Goal: Task Accomplishment & Management: Complete application form

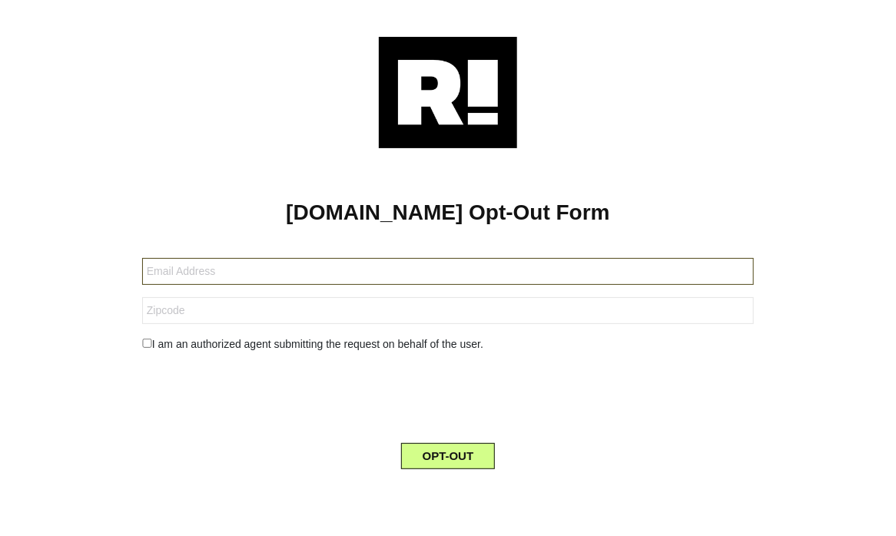
click at [258, 274] on input "text" at bounding box center [448, 271] width 612 height 27
paste input "[EMAIL_ADDRESS][DOMAIN_NAME]"
type input "[EMAIL_ADDRESS][DOMAIN_NAME]"
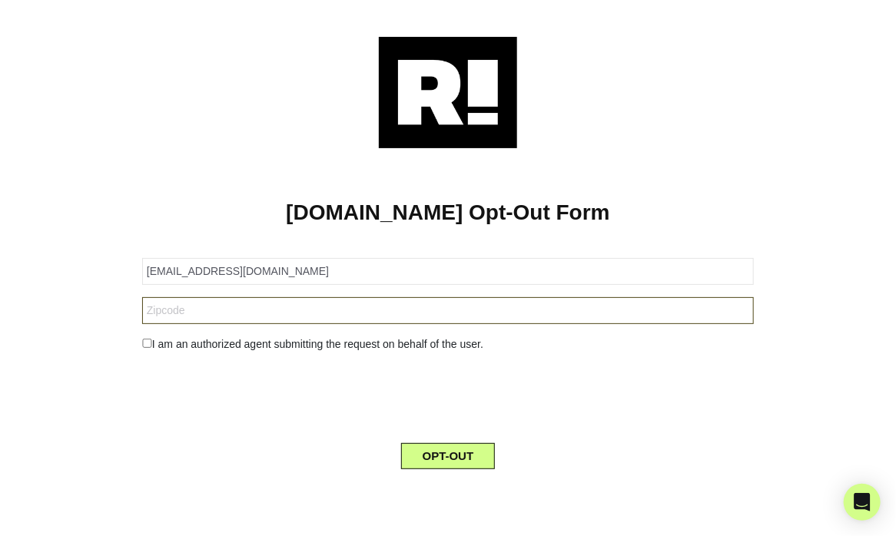
click at [264, 310] on input "text" at bounding box center [448, 310] width 612 height 27
paste input "21770"
type input "21770"
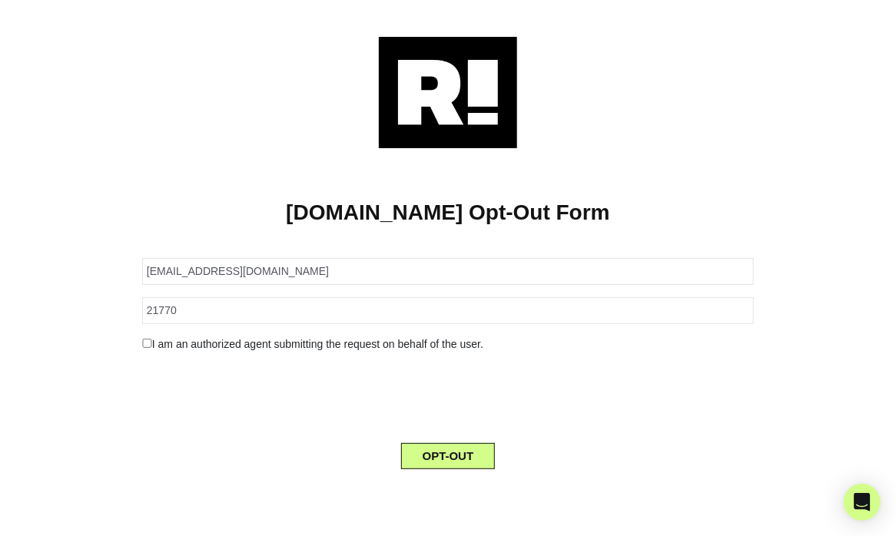
click at [151, 343] on input "checkbox" at bounding box center [147, 343] width 10 height 9
checkbox input "true"
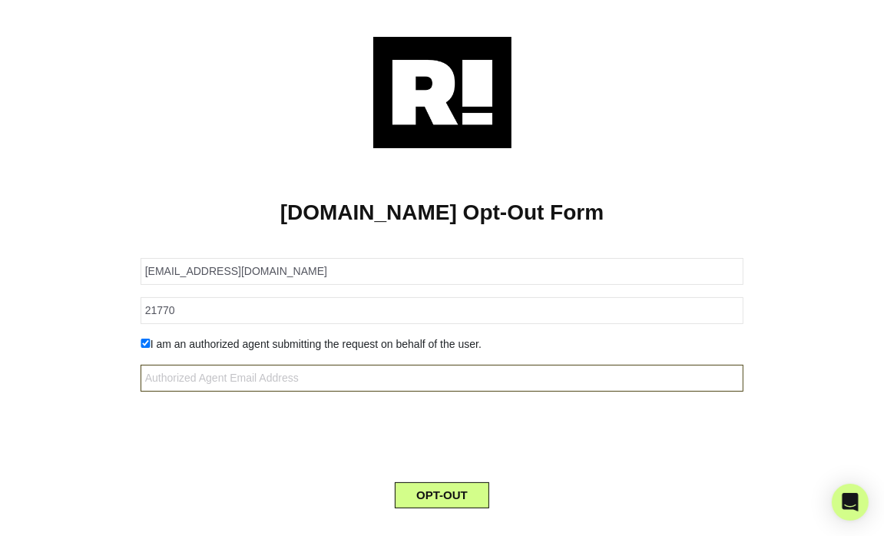
click at [253, 371] on input "text" at bounding box center [443, 378] width 604 height 27
paste input "[EMAIL_ADDRESS][DOMAIN_NAME]"
type input "[EMAIL_ADDRESS][DOMAIN_NAME]"
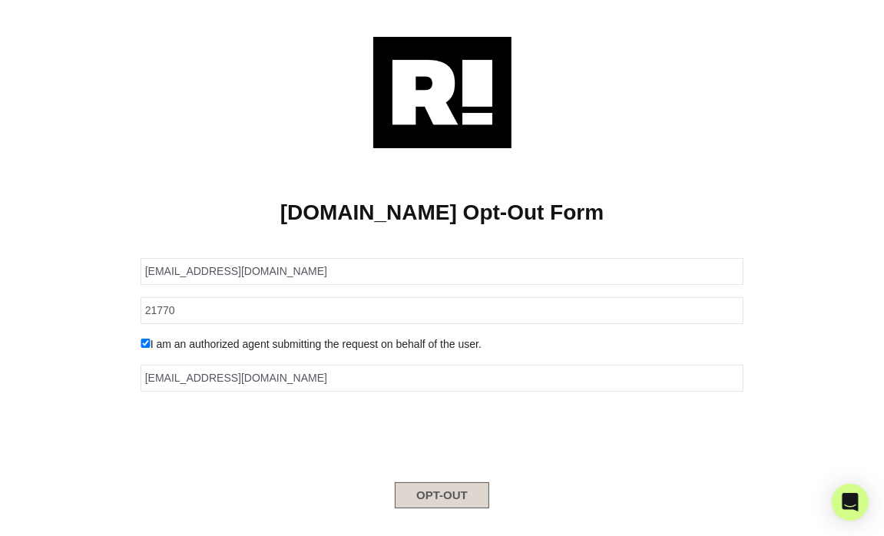
click at [446, 486] on button "OPT-OUT" at bounding box center [442, 495] width 95 height 26
